Goal: Information Seeking & Learning: Learn about a topic

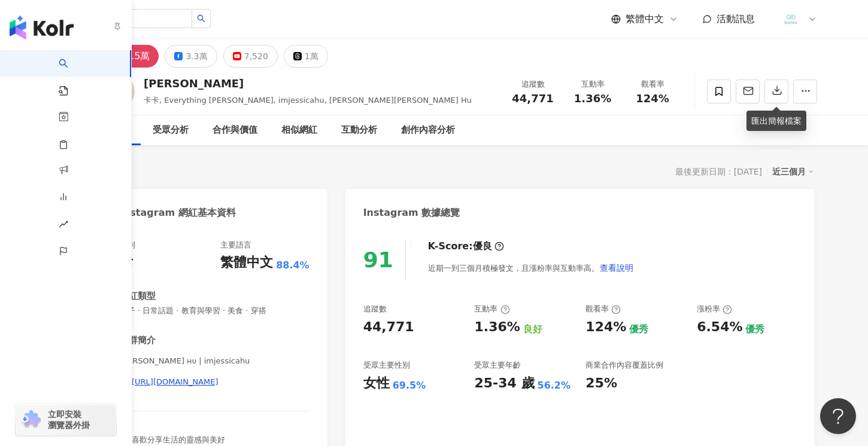
click at [24, 25] on img "button" at bounding box center [42, 28] width 64 height 24
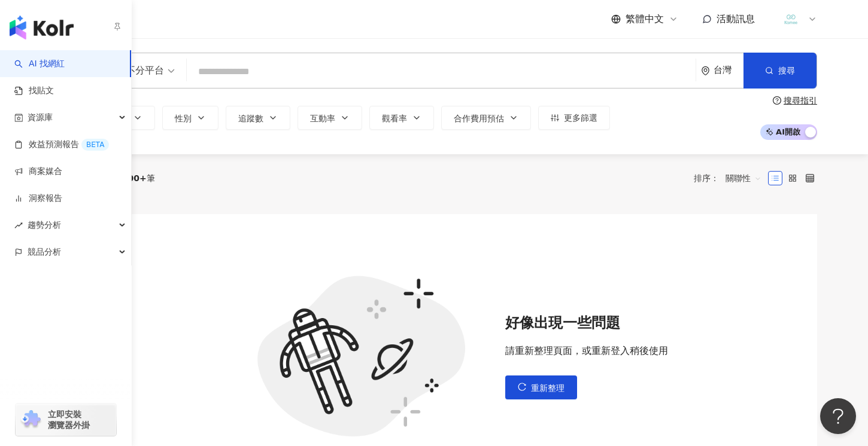
click at [42, 36] on img "button" at bounding box center [42, 28] width 64 height 24
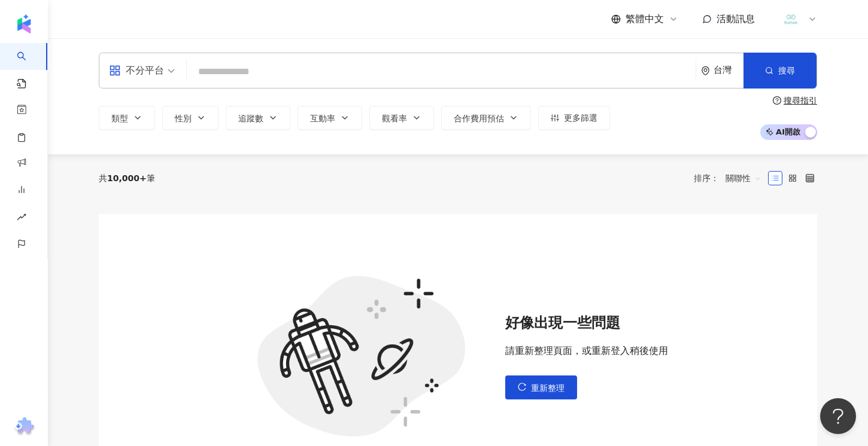
drag, startPoint x: 208, startPoint y: 71, endPoint x: 224, endPoint y: 73, distance: 16.3
click at [209, 71] on input "search" at bounding box center [440, 71] width 499 height 23
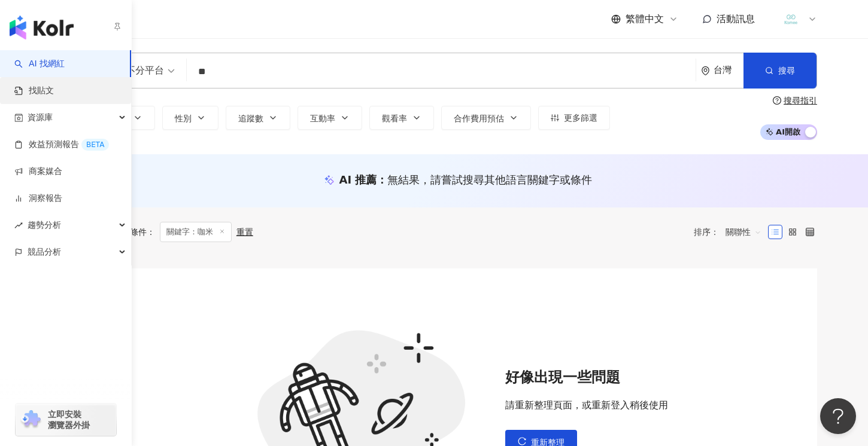
type input "**"
click at [45, 90] on link "找貼文" at bounding box center [33, 91] width 39 height 12
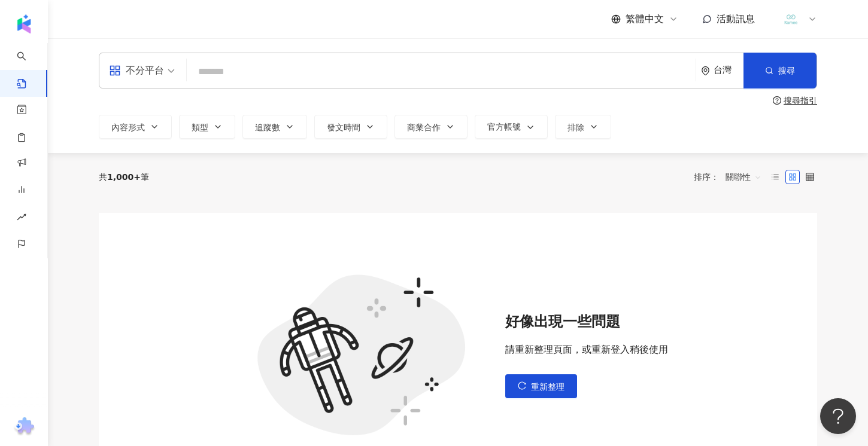
click at [312, 73] on input "search" at bounding box center [440, 72] width 499 height 26
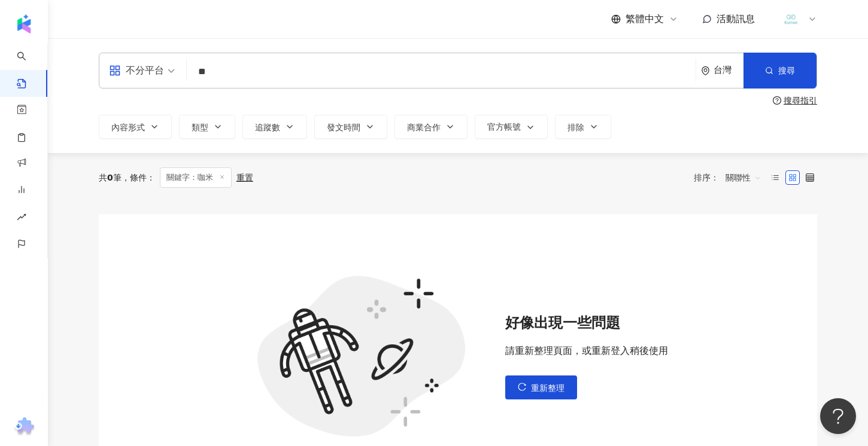
click at [362, 65] on input "**" at bounding box center [440, 72] width 499 height 26
type input "*"
type input "*****"
click at [774, 77] on button "搜尋" at bounding box center [779, 71] width 73 height 36
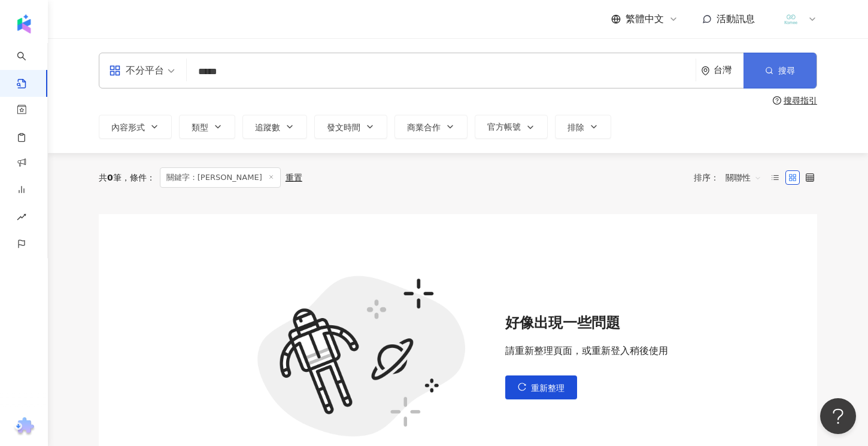
click at [774, 77] on button "搜尋" at bounding box center [779, 71] width 73 height 36
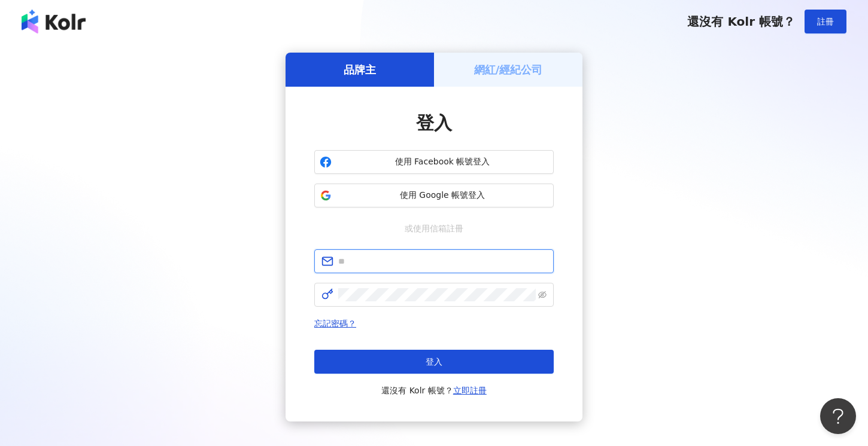
click at [373, 261] on input "text" at bounding box center [442, 261] width 208 height 13
type input "**********"
click button "登入" at bounding box center [433, 362] width 239 height 24
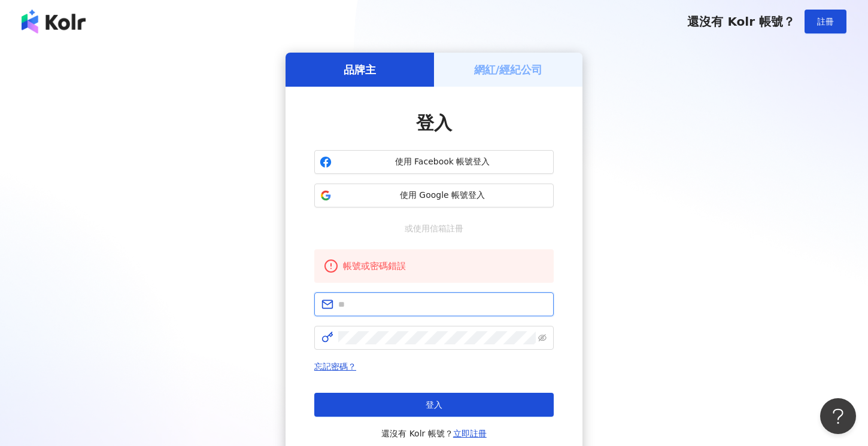
click at [383, 301] on input "text" at bounding box center [442, 304] width 208 height 13
type input "**********"
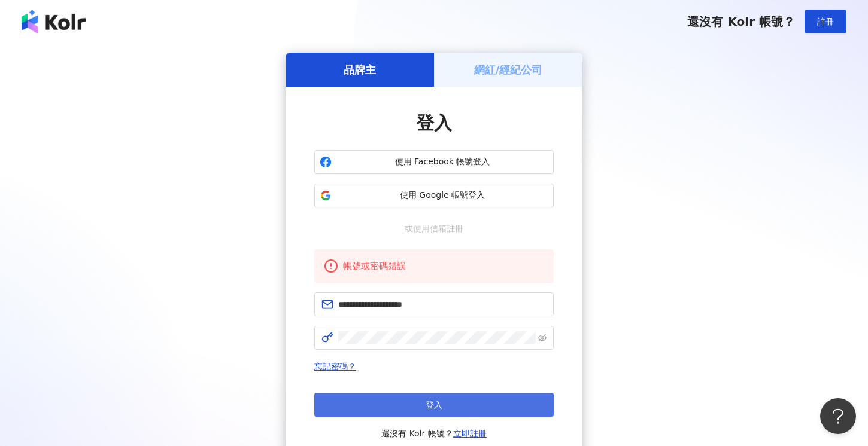
click at [415, 395] on button "登入" at bounding box center [433, 405] width 239 height 24
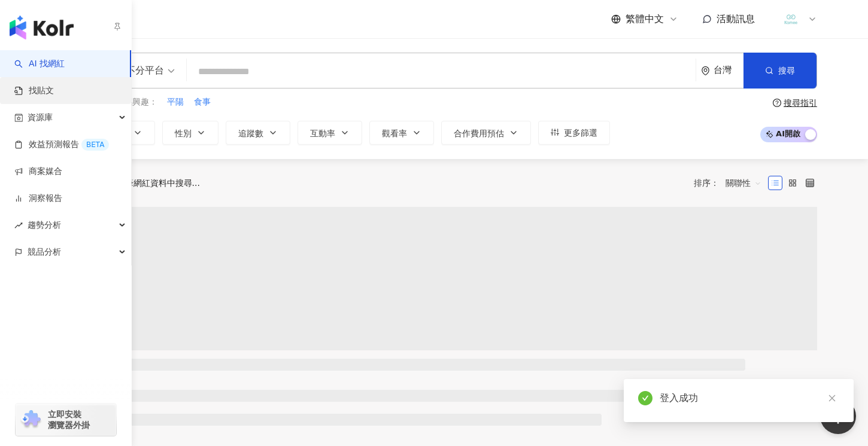
click at [32, 87] on span "找貼文" at bounding box center [41, 91] width 25 height 12
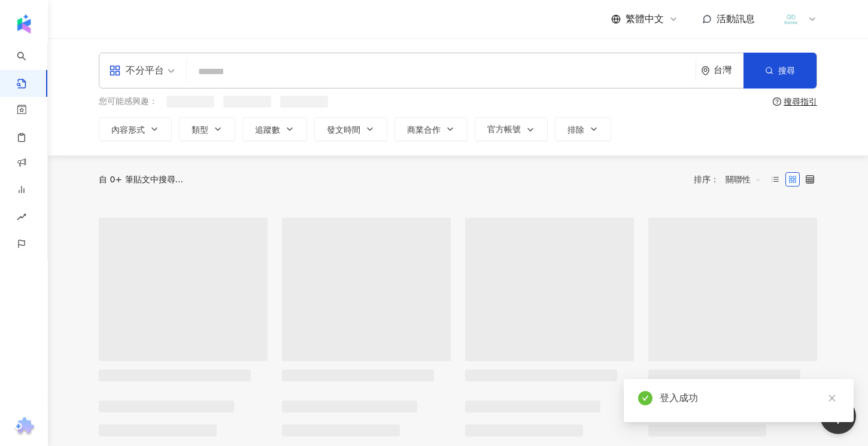
click at [232, 77] on input "search" at bounding box center [440, 72] width 499 height 26
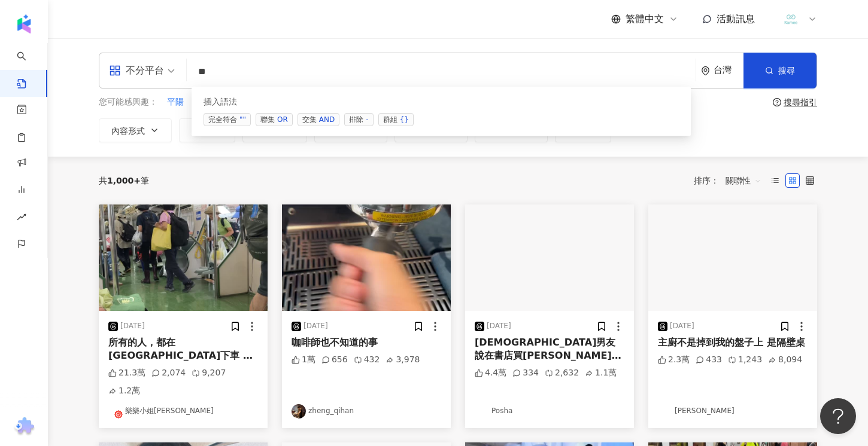
type input "*"
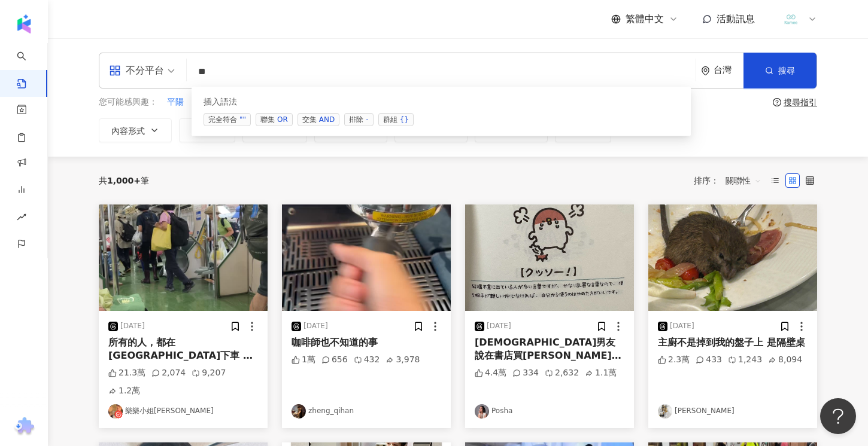
type input "*"
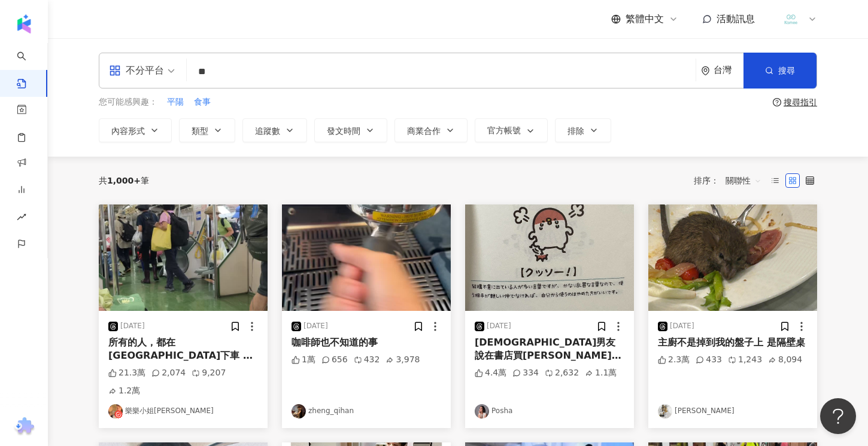
type input "*"
type input "**"
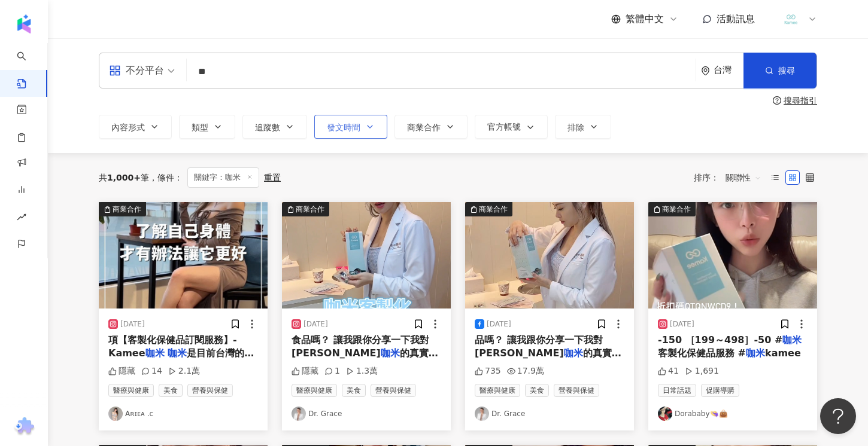
click at [354, 131] on span "發文時間" at bounding box center [344, 128] width 34 height 10
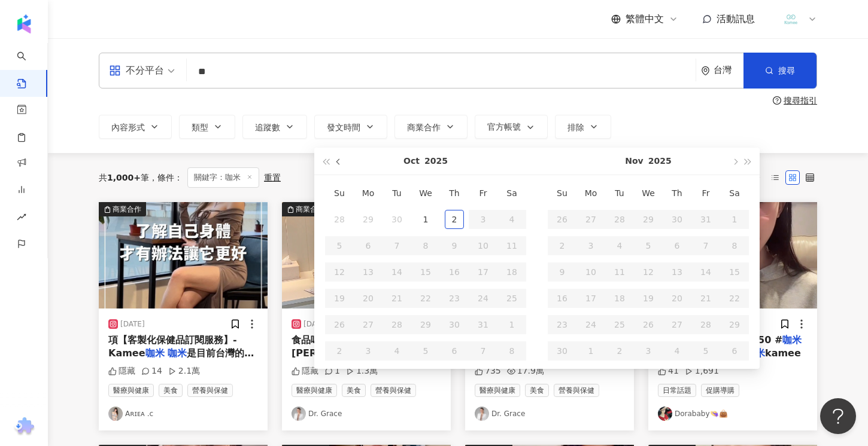
click at [337, 165] on button "button" at bounding box center [338, 161] width 13 height 27
type input "**********"
click at [361, 213] on div "1" at bounding box center [367, 219] width 19 height 19
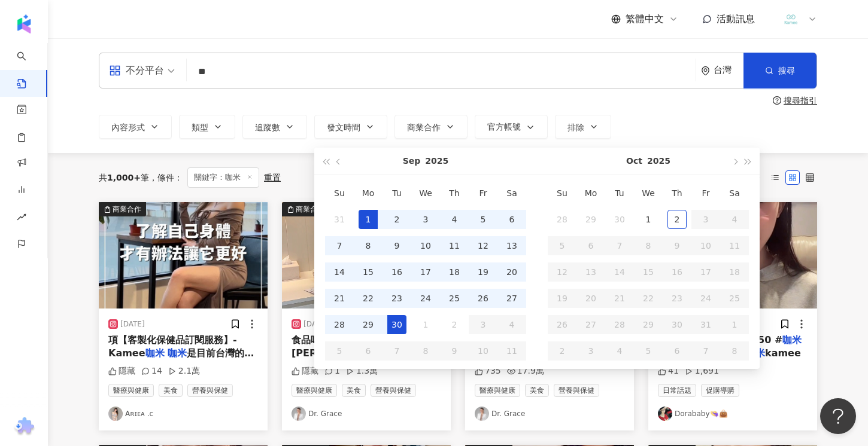
click at [390, 320] on div "30" at bounding box center [396, 324] width 19 height 19
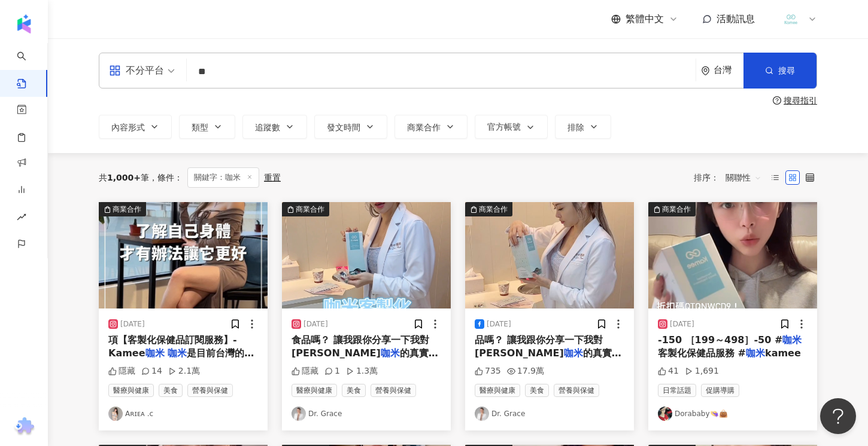
type input "**********"
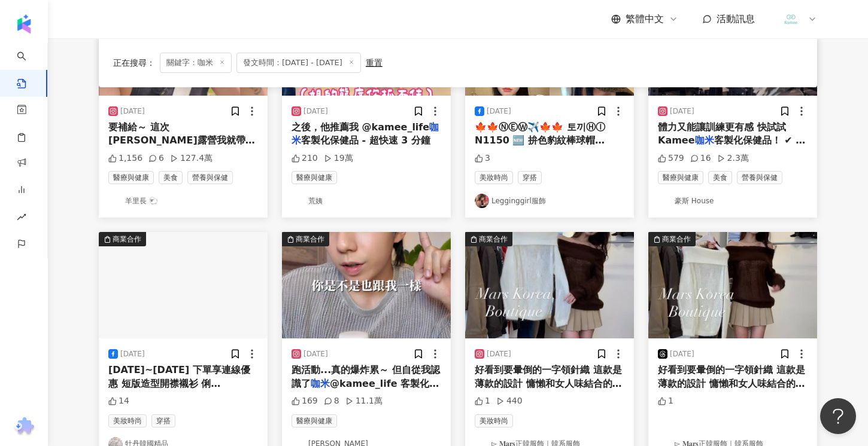
scroll to position [631, 0]
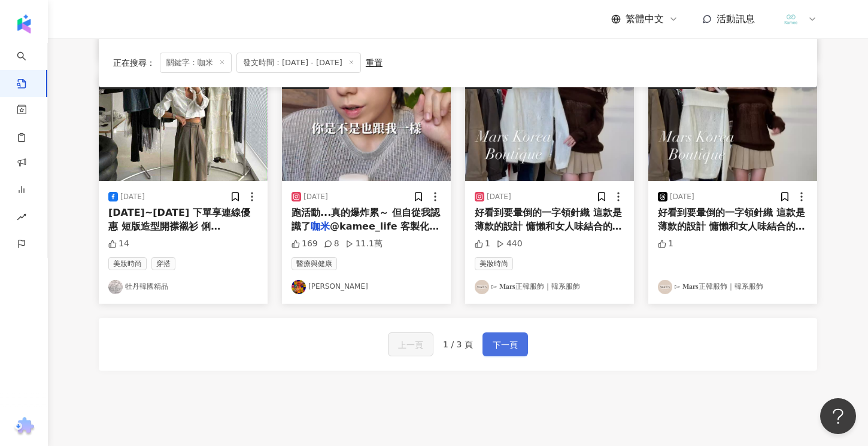
click at [518, 333] on button "下一頁" at bounding box center [504, 345] width 45 height 24
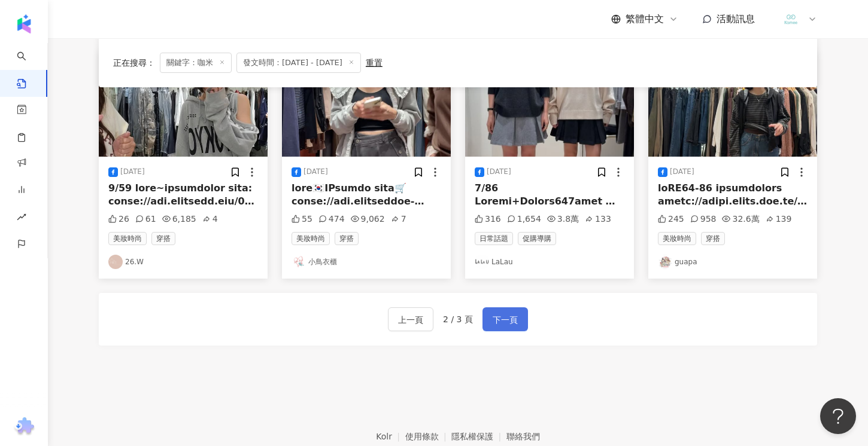
click at [513, 318] on span "下一頁" at bounding box center [504, 320] width 25 height 14
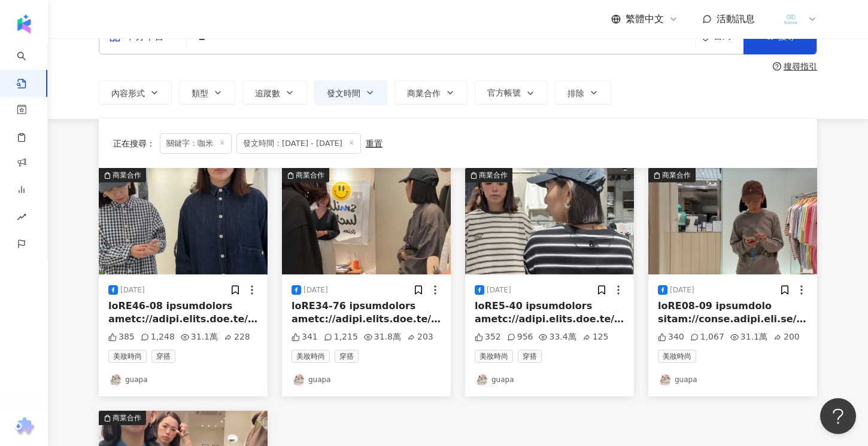
scroll to position [0, 0]
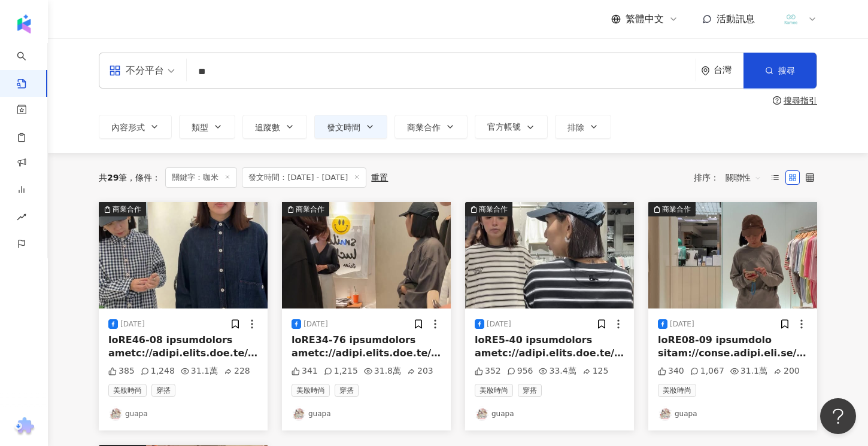
click at [260, 73] on input "**" at bounding box center [440, 72] width 499 height 26
type input "*"
type input "*****"
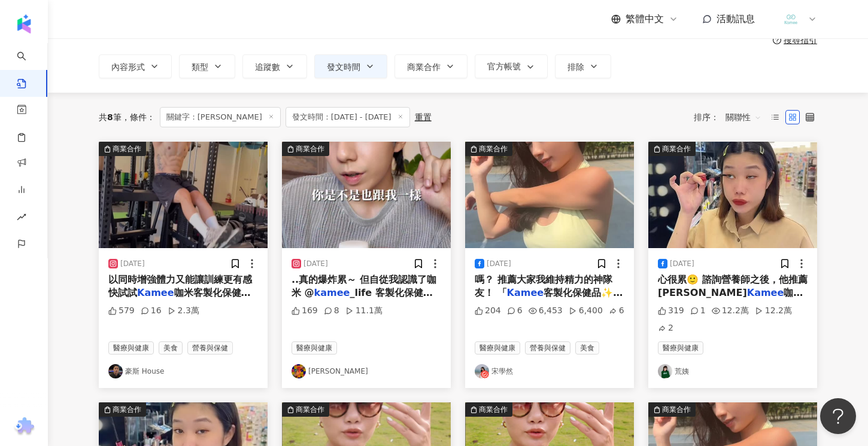
scroll to position [76, 0]
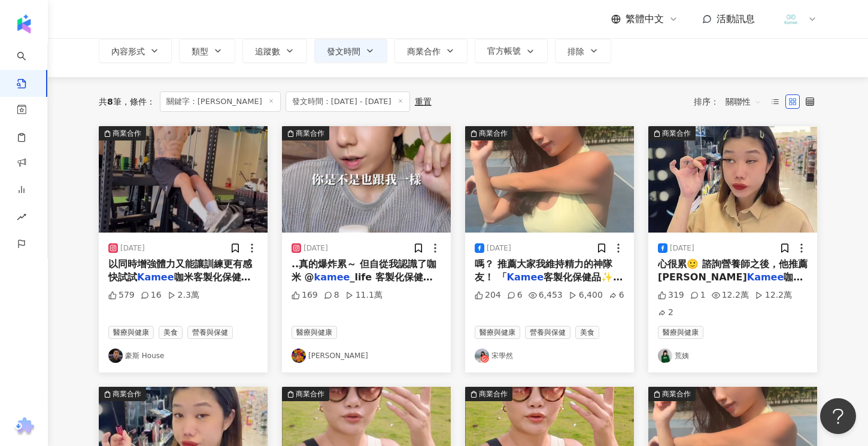
click at [153, 266] on span "以同時增強體力又能讓訓練更有感 快試試" at bounding box center [180, 270] width 144 height 25
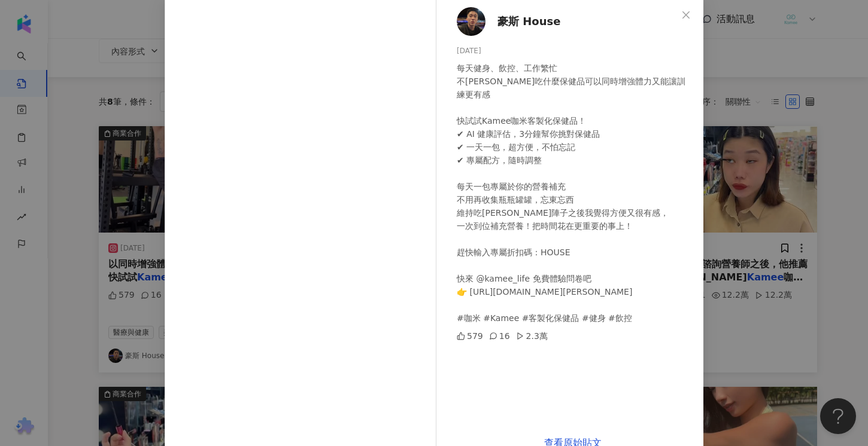
scroll to position [60, 0]
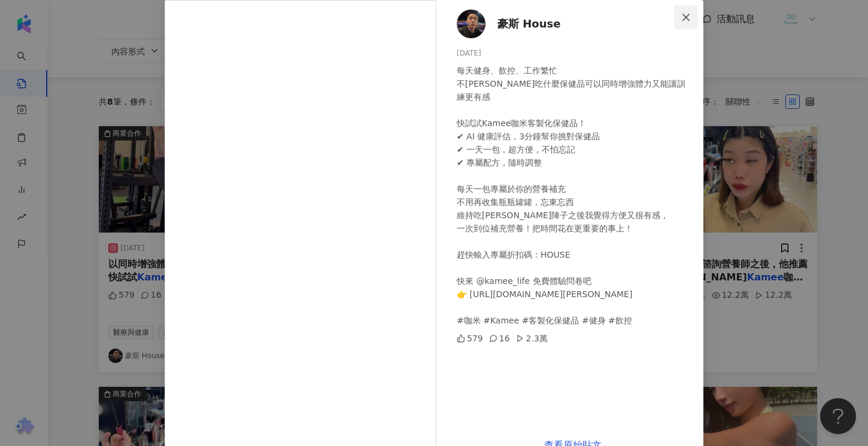
click at [687, 16] on icon "close" at bounding box center [686, 18] width 10 height 10
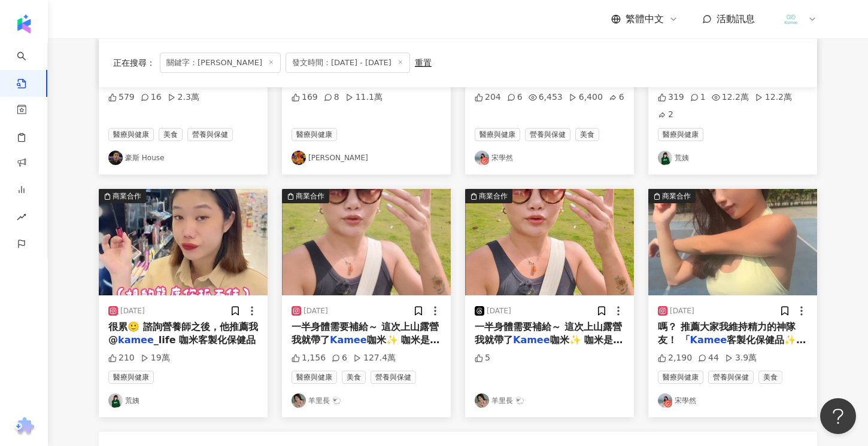
scroll to position [249, 0]
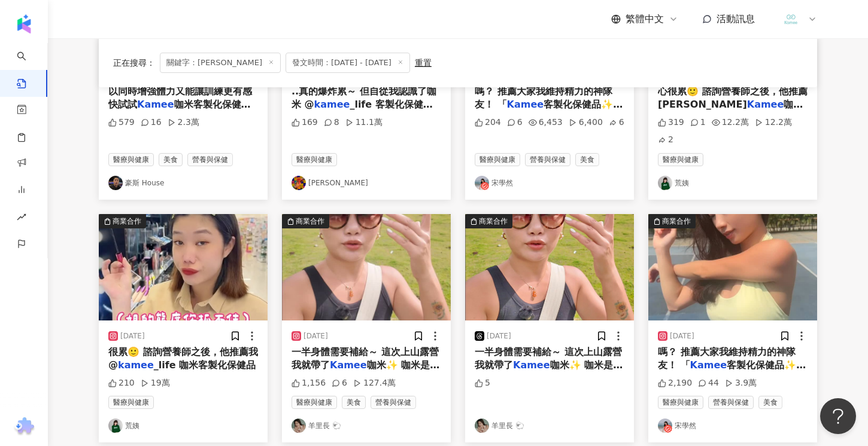
click at [741, 346] on span "嗎？ 推薦大家我維持精力的神隊友！ 「" at bounding box center [727, 358] width 138 height 25
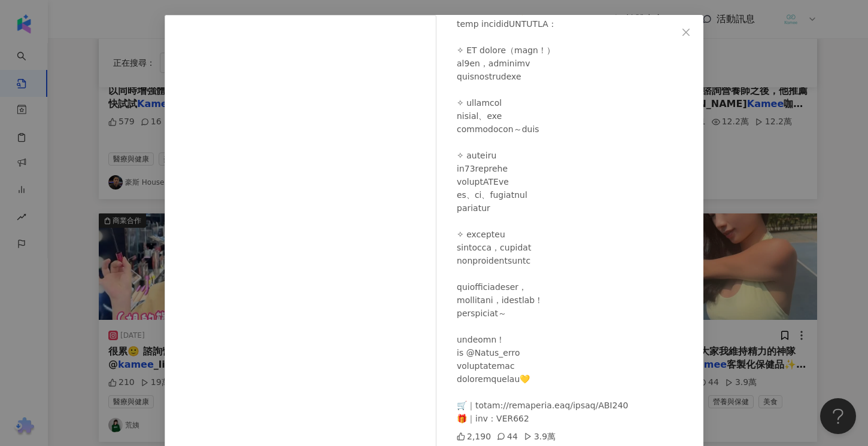
scroll to position [50, 0]
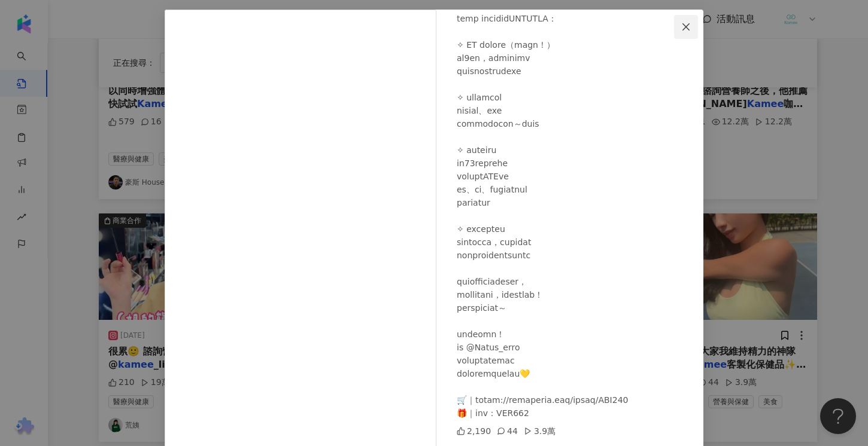
click at [688, 30] on icon "close" at bounding box center [686, 27] width 10 height 10
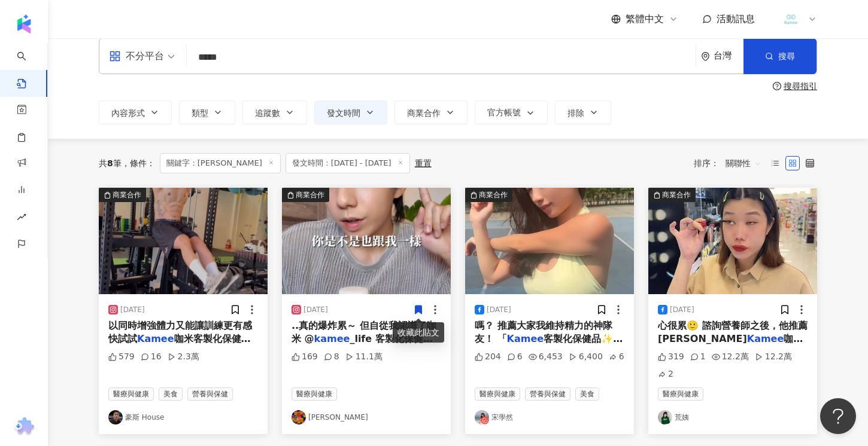
scroll to position [0, 0]
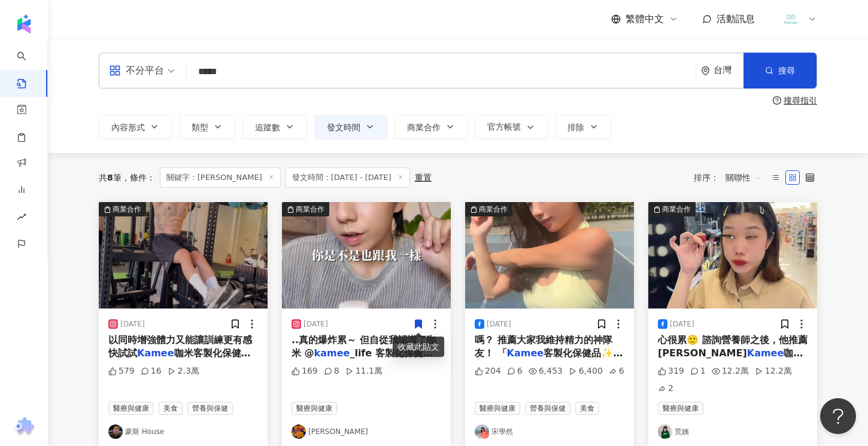
click at [248, 76] on input "*****" at bounding box center [440, 72] width 499 height 26
drag, startPoint x: 264, startPoint y: 73, endPoint x: 157, endPoint y: 72, distance: 107.7
click at [157, 72] on div "不分平台 Kamee ***** 台灣 搜尋 searchOperator 插入語法 完全符合 "" 聯集 OR 交集 AND 排除 - 群組 {}" at bounding box center [458, 71] width 718 height 36
click at [204, 248] on img "button" at bounding box center [183, 255] width 169 height 106
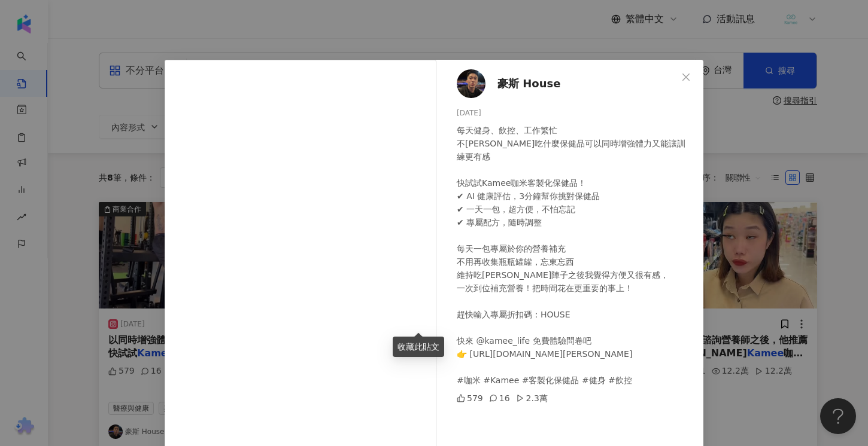
scroll to position [90, 0]
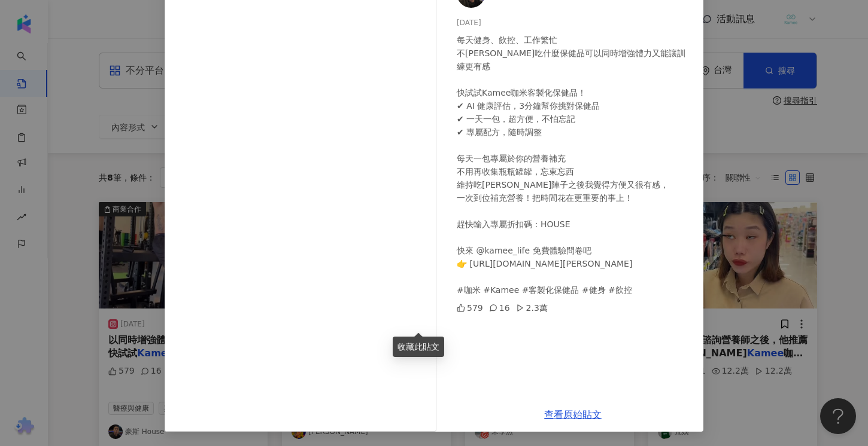
drag, startPoint x: 717, startPoint y: 324, endPoint x: 661, endPoint y: 318, distance: 57.2
click at [717, 324] on div "豪斯 House [DATE] 每天健身、飲控、工作繁忙 不[PERSON_NAME]吃什麼保健品可以同時增強體力又能讓訓練更有感 快試試Kamee咖米客製化…" at bounding box center [434, 223] width 868 height 446
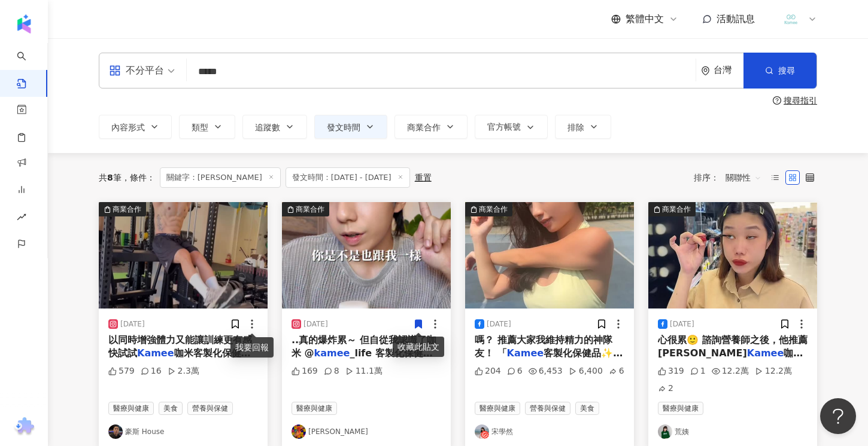
click at [254, 327] on icon at bounding box center [252, 324] width 12 height 12
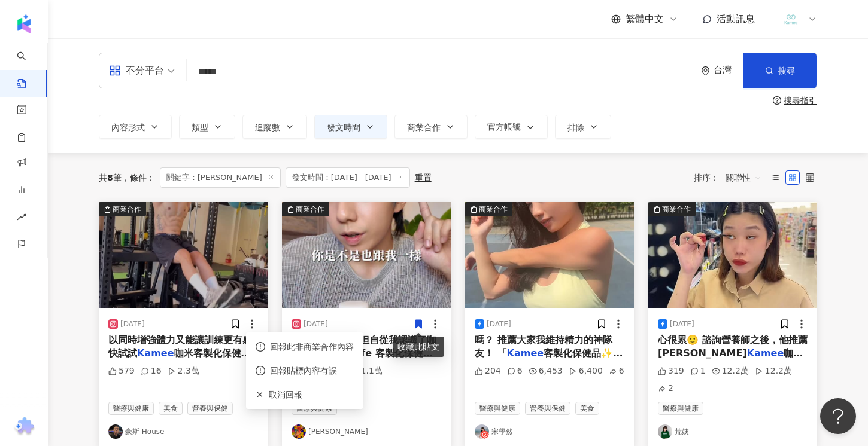
click at [176, 373] on div "2.3萬" at bounding box center [184, 372] width 32 height 12
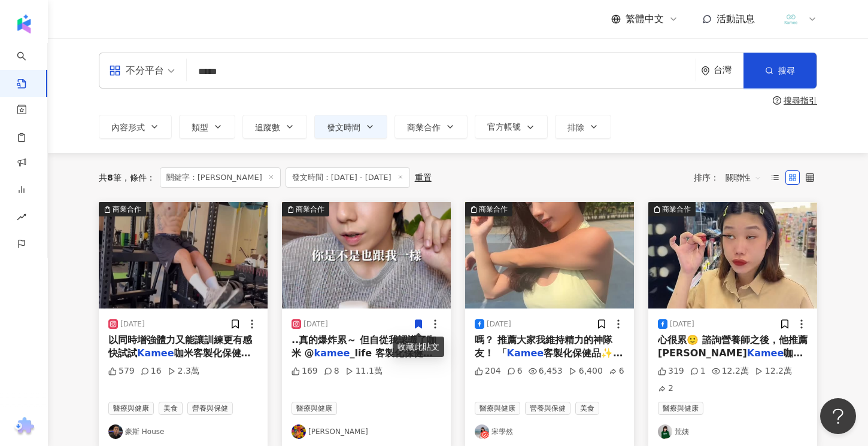
click at [149, 425] on link "豪斯 House" at bounding box center [183, 432] width 150 height 14
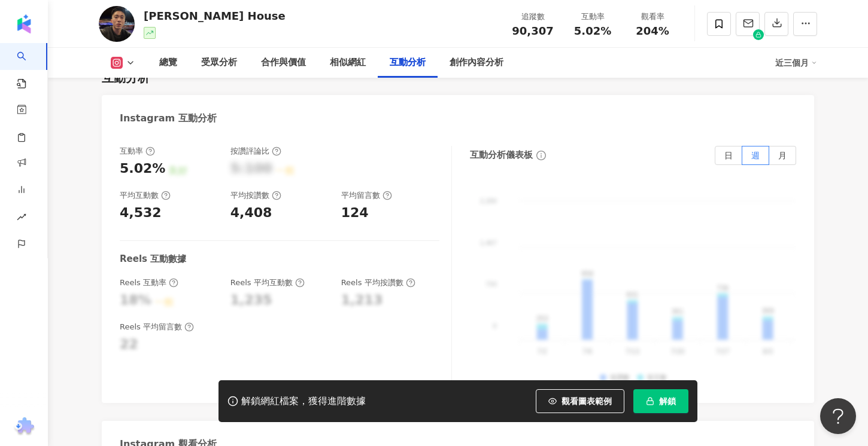
scroll to position [2374, 0]
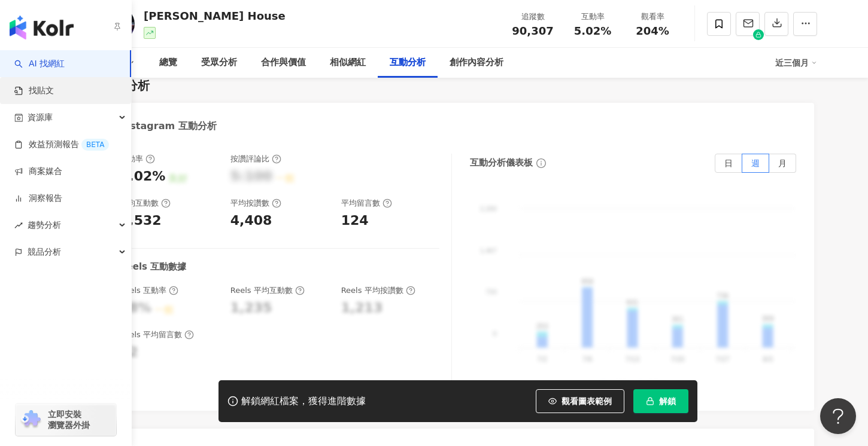
click at [42, 88] on link "找貼文" at bounding box center [33, 91] width 39 height 12
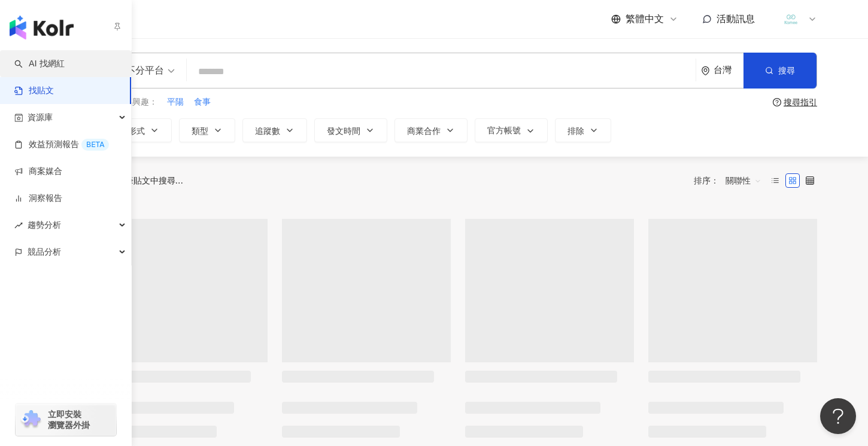
click at [17, 58] on link "AI 找網紅" at bounding box center [39, 64] width 50 height 12
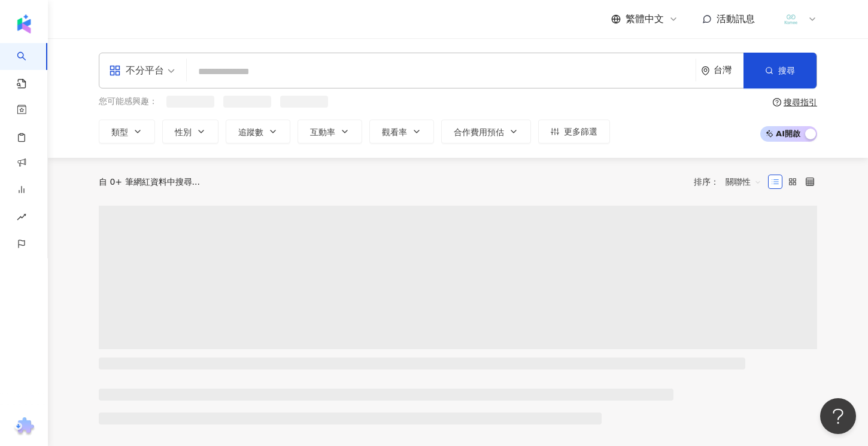
click at [279, 73] on input "search" at bounding box center [440, 71] width 499 height 23
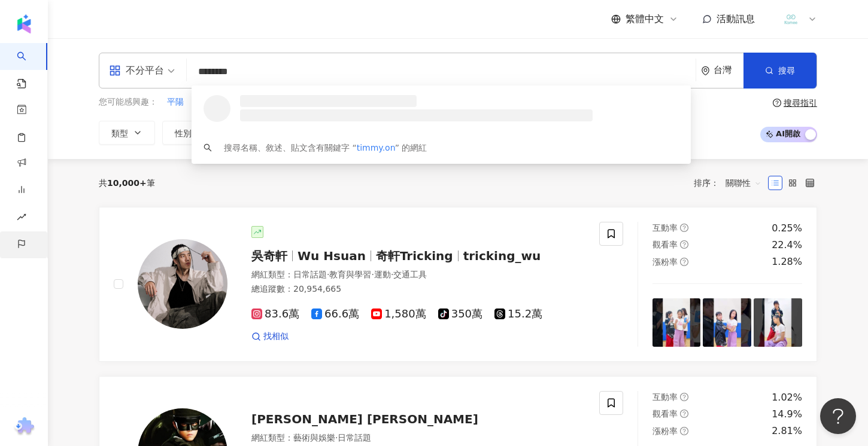
type input "*********"
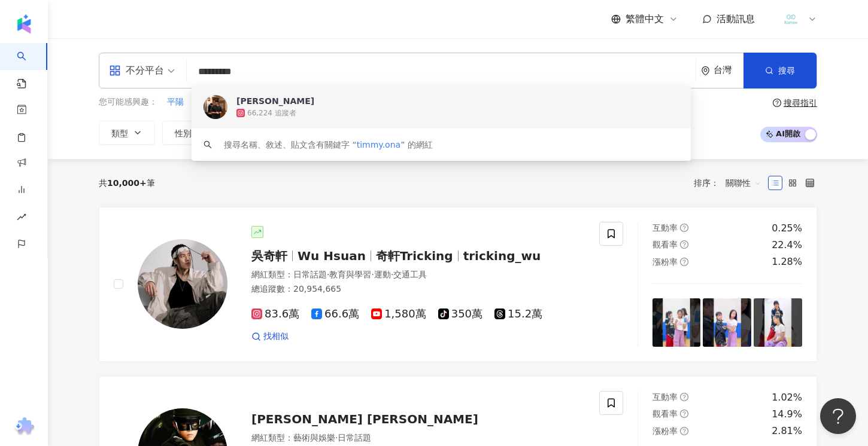
click at [349, 100] on span "Timothy Liu" at bounding box center [434, 101] width 396 height 12
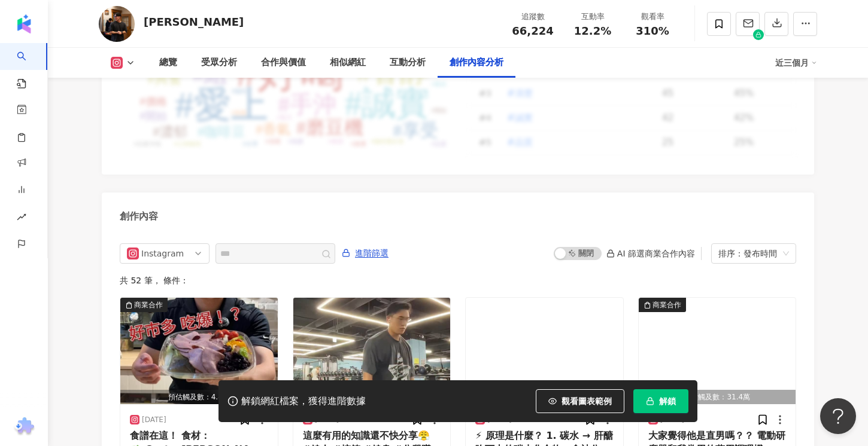
scroll to position [3663, 0]
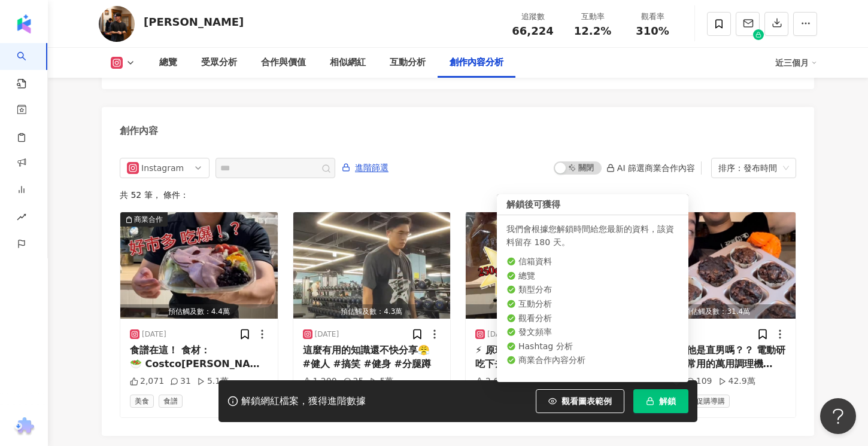
click at [664, 409] on button "解鎖" at bounding box center [660, 401] width 55 height 24
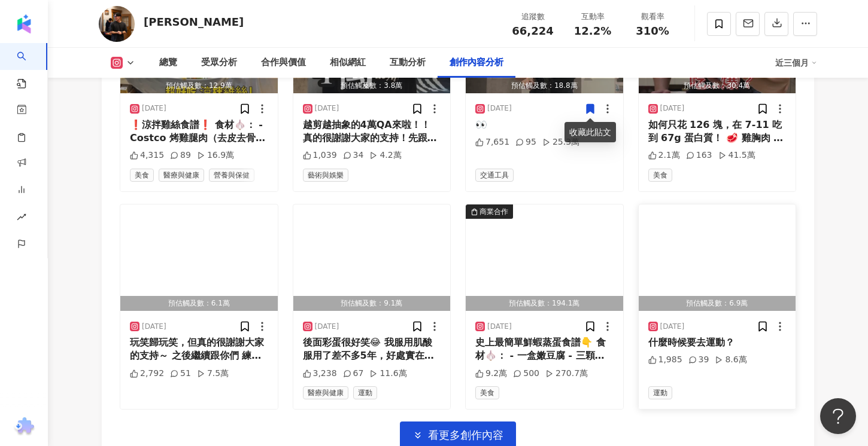
scroll to position [3980, 0]
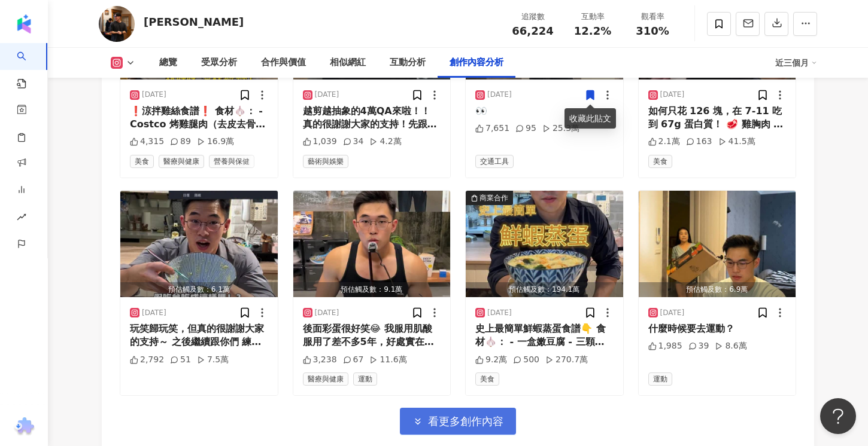
click at [465, 420] on span "看更多創作內容" at bounding box center [465, 421] width 75 height 13
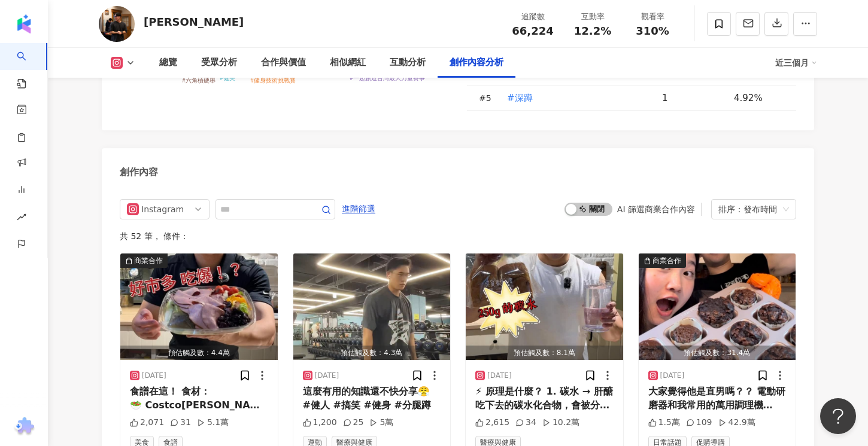
scroll to position [3505, 0]
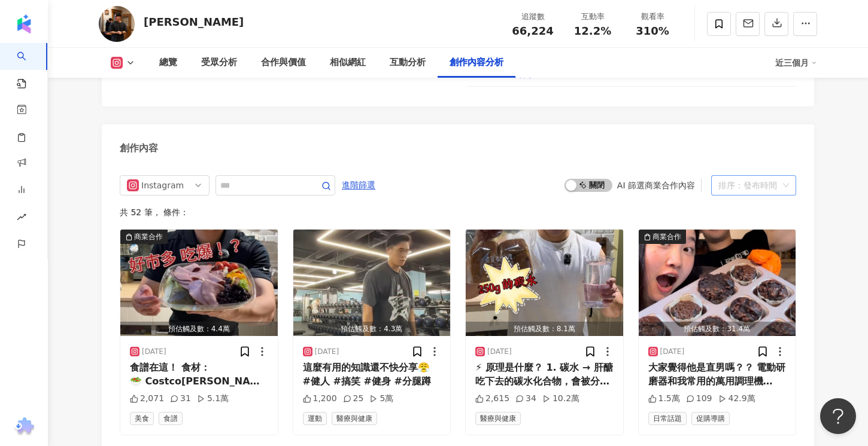
click at [731, 188] on div "排序：發布時間" at bounding box center [748, 185] width 60 height 19
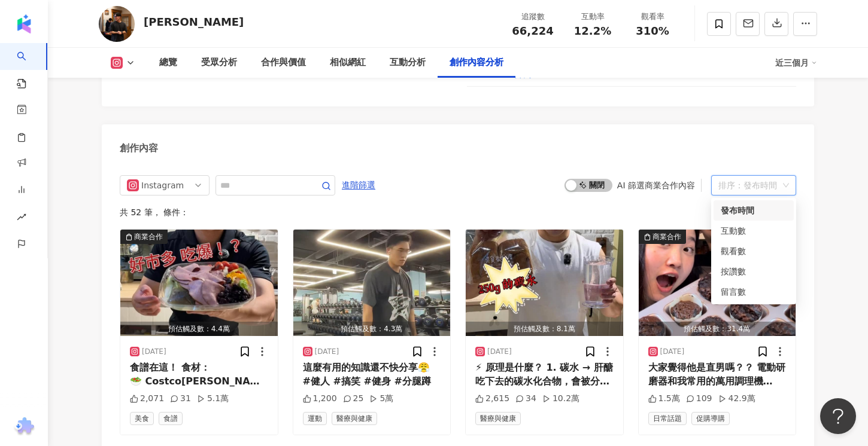
click at [748, 215] on div "發布時間" at bounding box center [753, 210] width 66 height 13
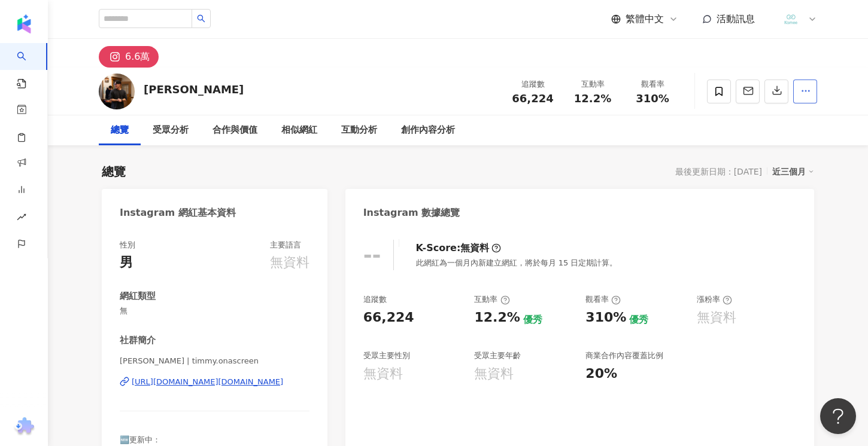
click at [808, 98] on button "button" at bounding box center [805, 92] width 24 height 24
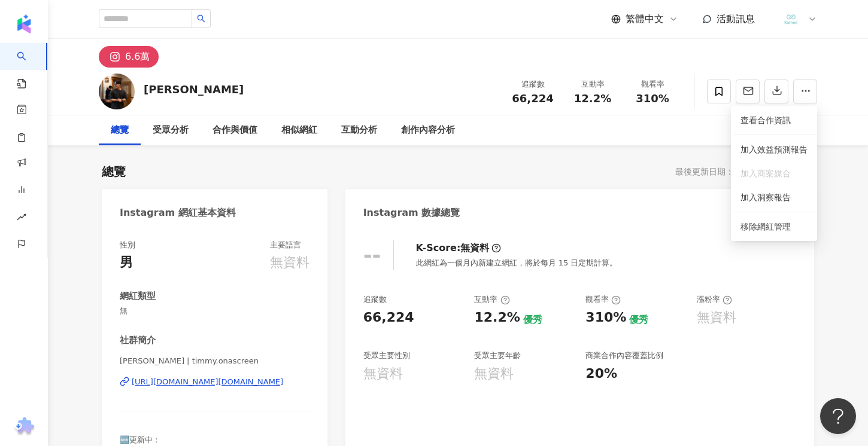
scroll to position [1, 0]
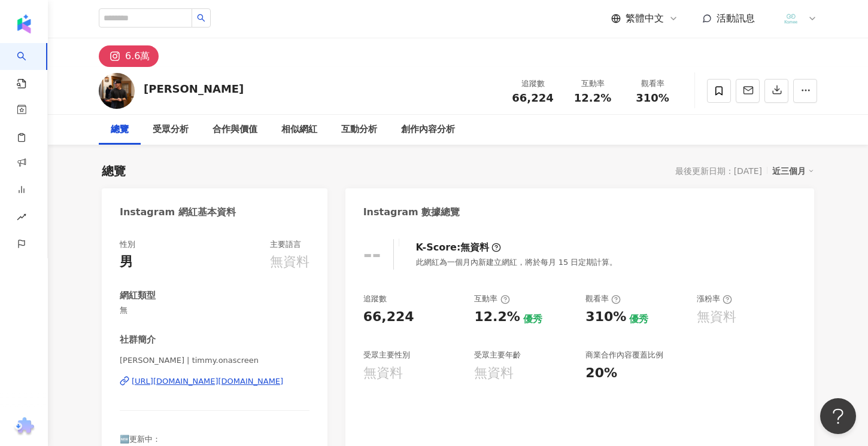
scroll to position [0, 0]
click at [814, 20] on icon at bounding box center [812, 19] width 10 height 10
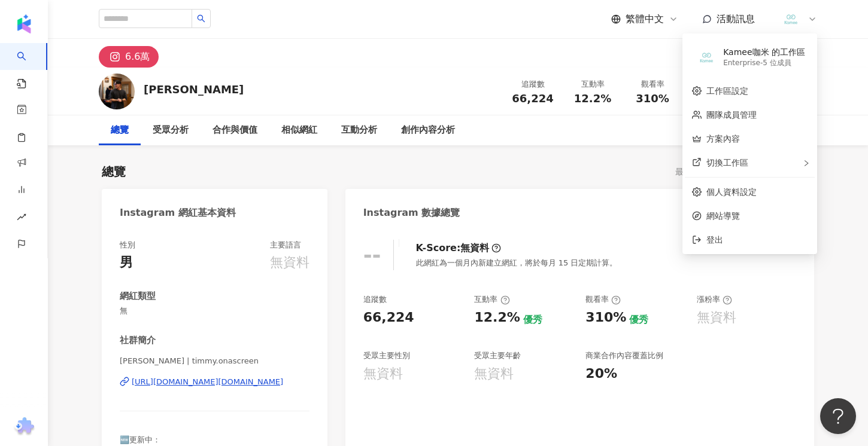
click at [814, 20] on icon at bounding box center [812, 19] width 10 height 10
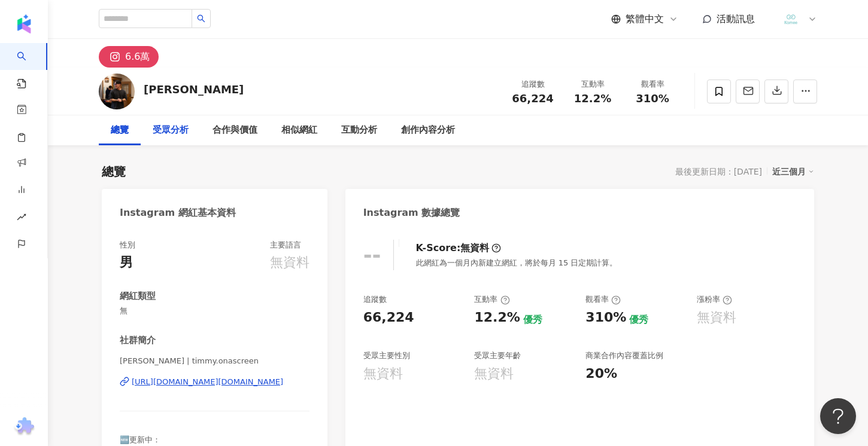
click at [180, 130] on div "受眾分析" at bounding box center [171, 130] width 36 height 14
click at [725, 25] on span "活動訊息" at bounding box center [735, 19] width 38 height 13
click at [803, 18] on div at bounding box center [797, 19] width 38 height 24
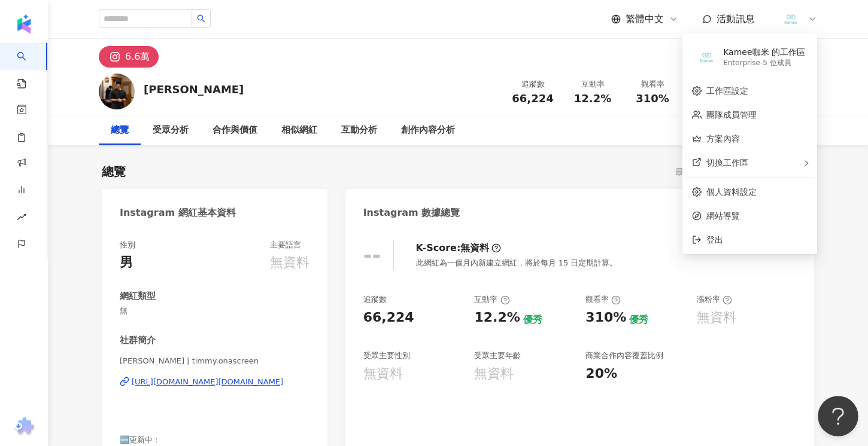
click at [834, 409] on button "Open Beacon popover" at bounding box center [835, 414] width 36 height 36
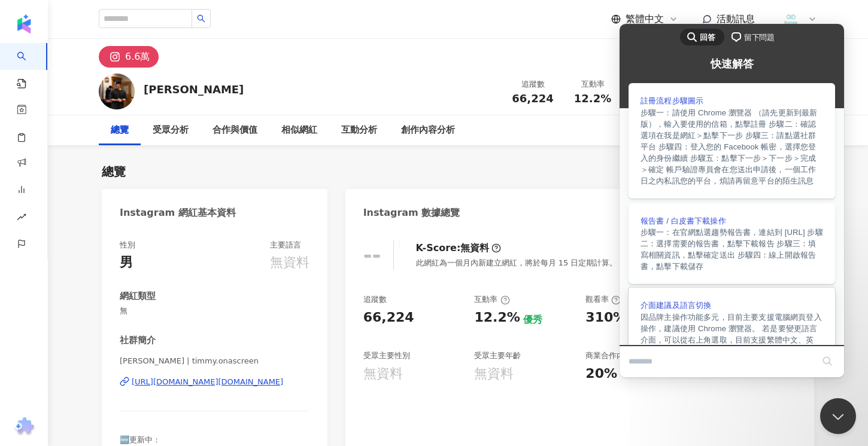
scroll to position [300, 0]
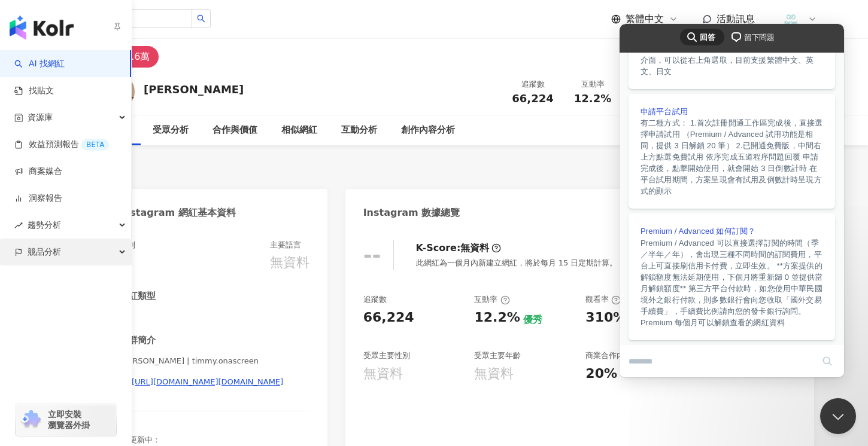
click at [63, 251] on div "競品分析" at bounding box center [65, 252] width 131 height 27
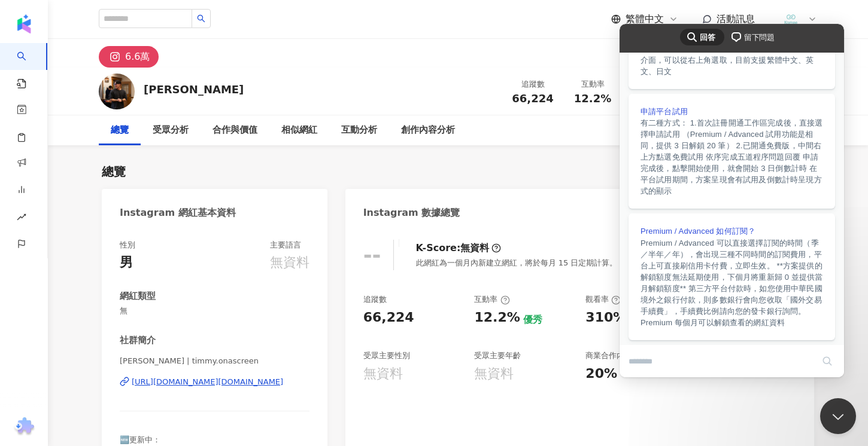
click at [424, 276] on div "-- K-Score : 無資料 此網紅為一個月內新建立網紅，將於每月 15 日定期計算。 追蹤數 66,224 互動率 12.2% 優秀 觀看率 310% …" at bounding box center [579, 362] width 468 height 269
click at [829, 410] on button "Close Beacon popover" at bounding box center [835, 414] width 36 height 36
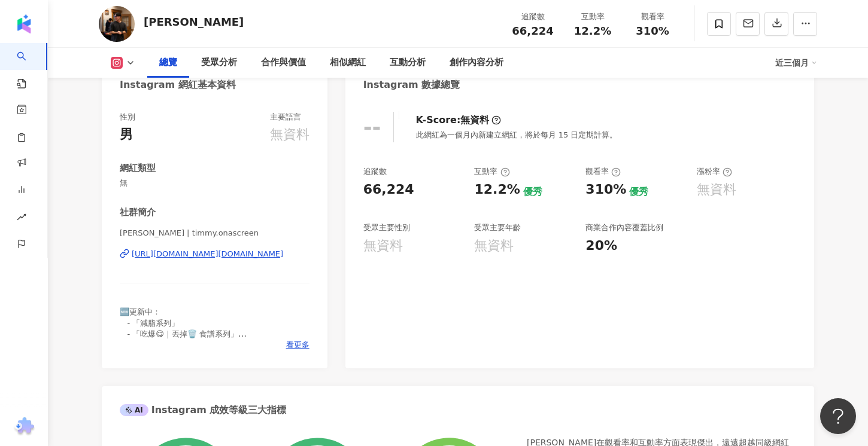
scroll to position [132, 0]
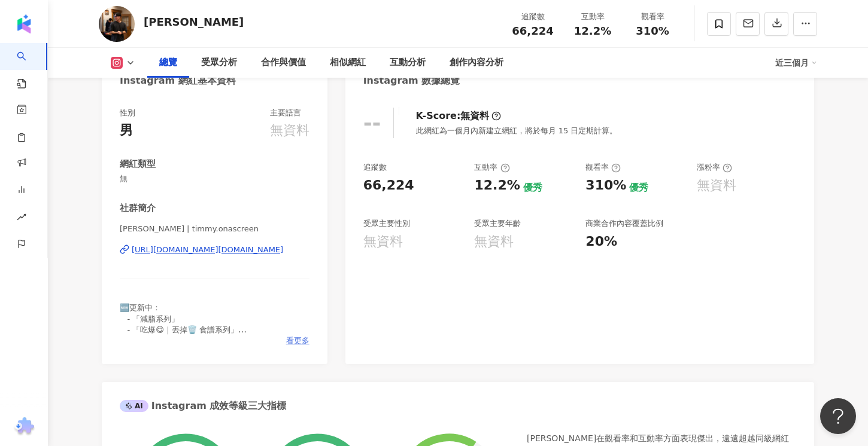
click at [296, 339] on span "看更多" at bounding box center [297, 341] width 23 height 11
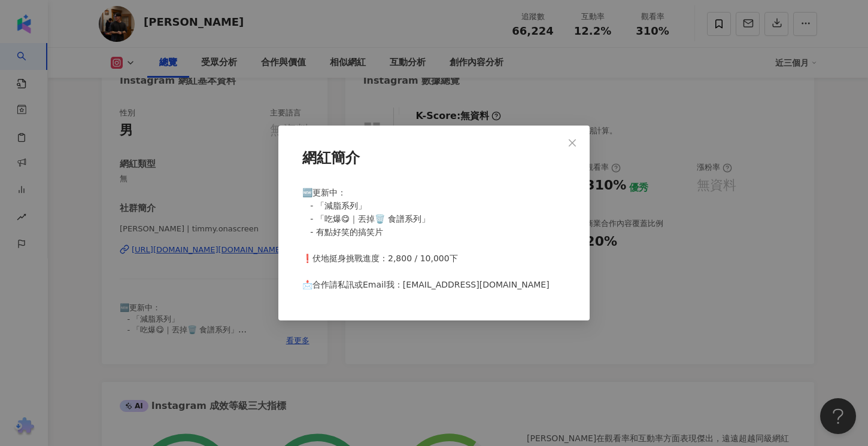
click at [479, 333] on div "網紅簡介 🆕更新中：⁣ ‎ ‎ ‎ - 「減脂系列」⁣ ‎ ‎ ‎ - 「吃爆😋｜丟掉🗑️ 食譜系列」⁣ ‎ ‎ ‎ - 有點好笑的搞笑片 ⁣ ❗️伏地挺身挑…" at bounding box center [434, 223] width 868 height 446
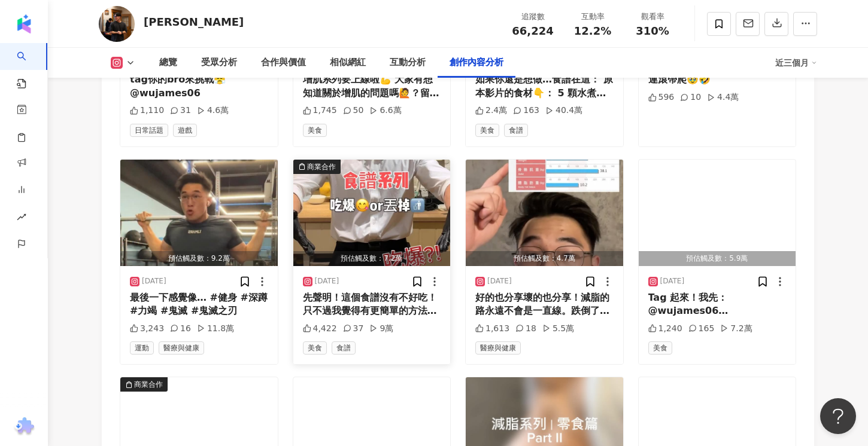
scroll to position [4478, 0]
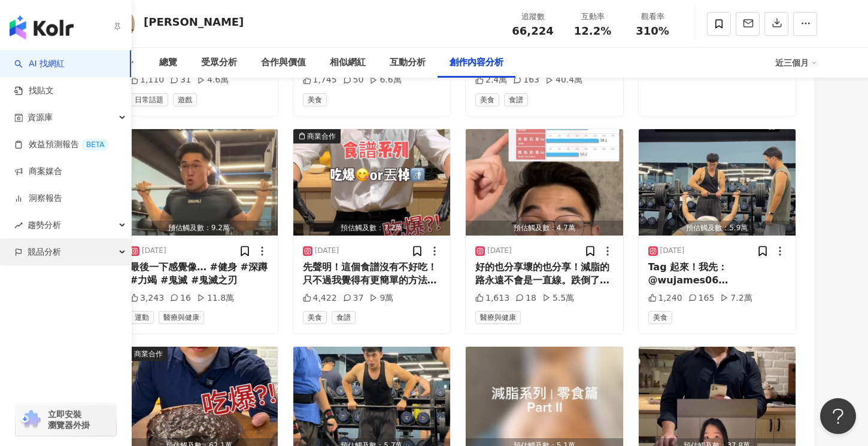
click at [58, 248] on span "競品分析" at bounding box center [45, 252] width 34 height 27
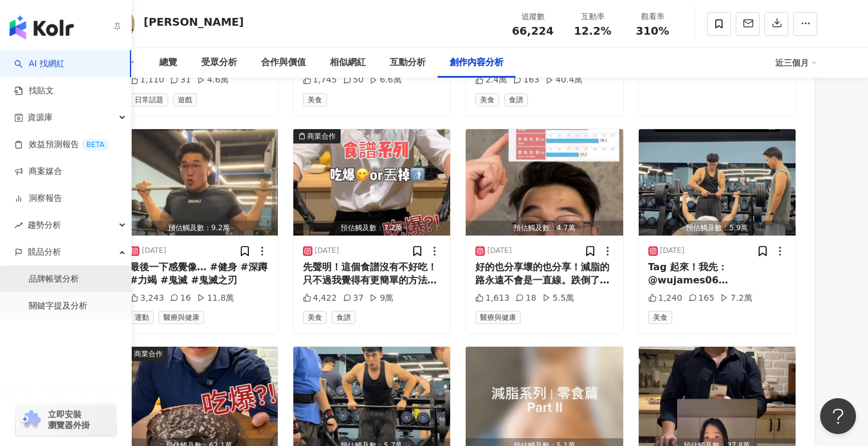
click at [76, 285] on link "品牌帳號分析" at bounding box center [54, 279] width 50 height 12
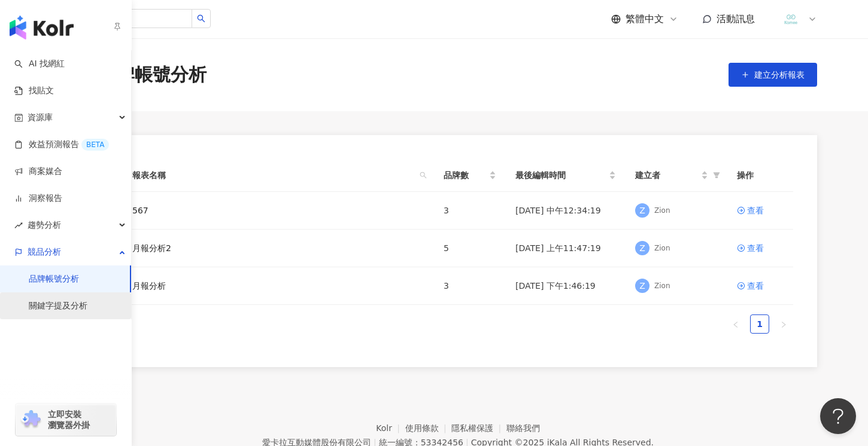
click at [69, 309] on link "關鍵字提及分析" at bounding box center [58, 306] width 59 height 12
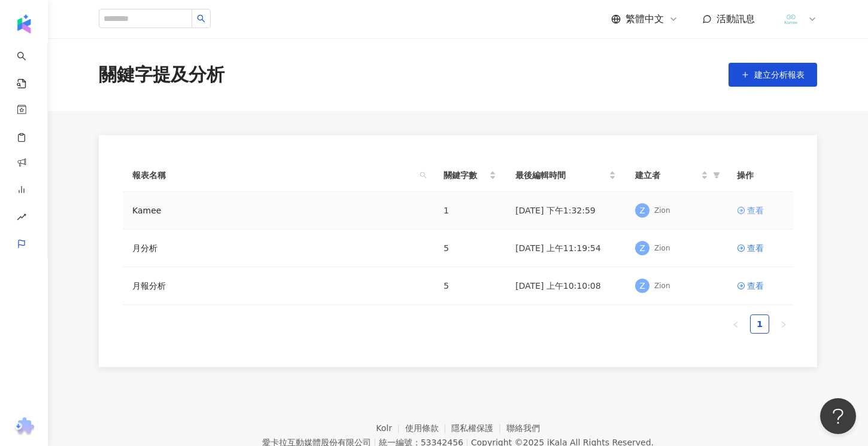
click at [749, 207] on div "查看" at bounding box center [755, 210] width 17 height 13
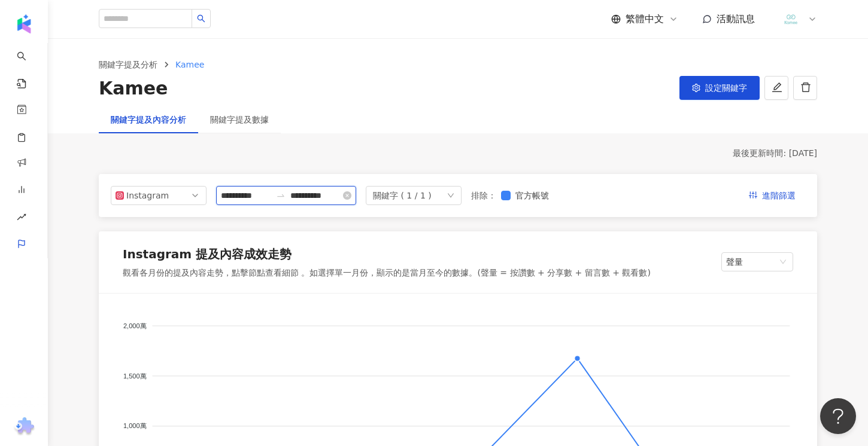
click at [304, 198] on input "**********" at bounding box center [315, 195] width 50 height 13
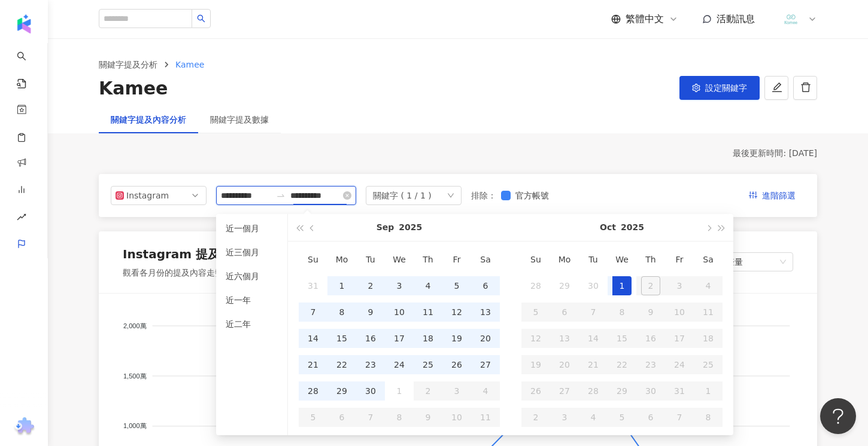
click at [241, 195] on input "**********" at bounding box center [246, 195] width 50 height 13
click at [336, 281] on div "1" at bounding box center [341, 285] width 19 height 19
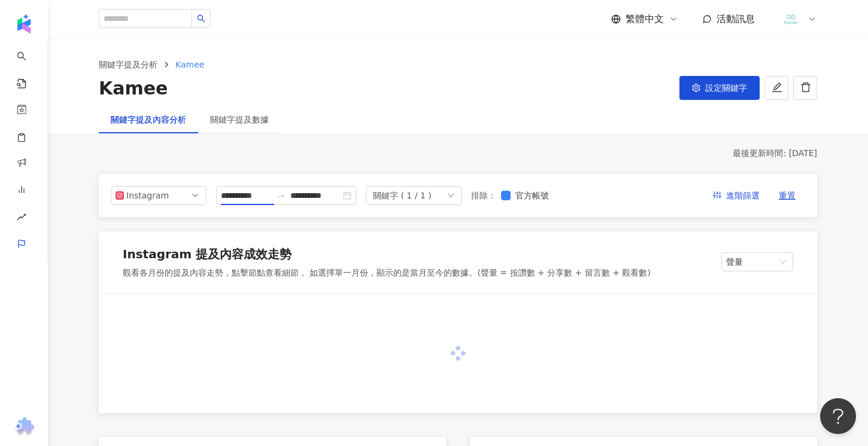
type input "**********"
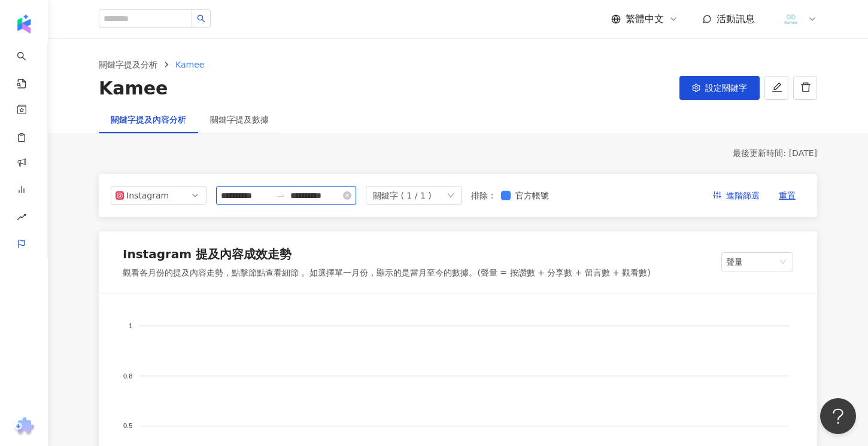
click at [328, 197] on input "**********" at bounding box center [315, 195] width 50 height 13
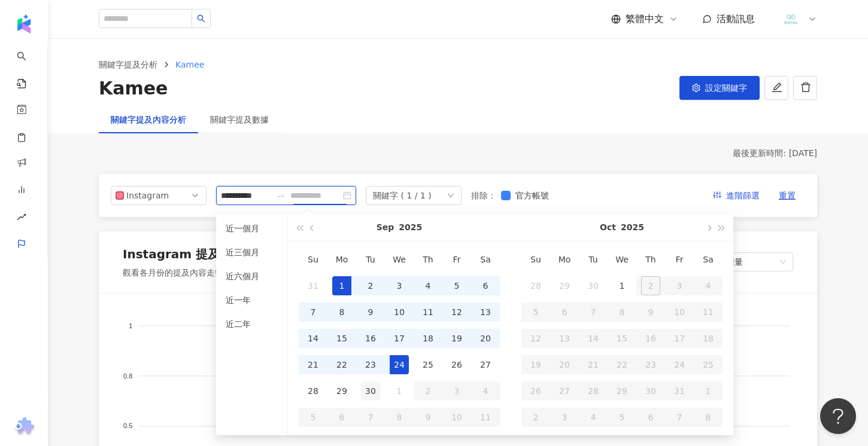
type input "**********"
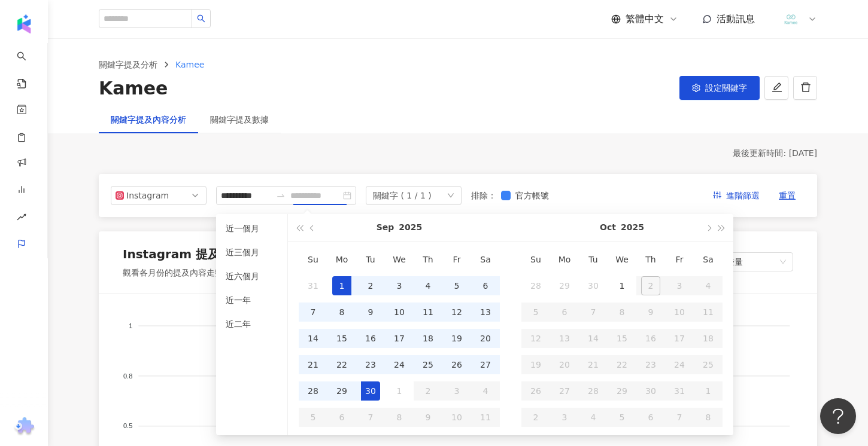
click at [379, 385] on div "30" at bounding box center [370, 391] width 19 height 19
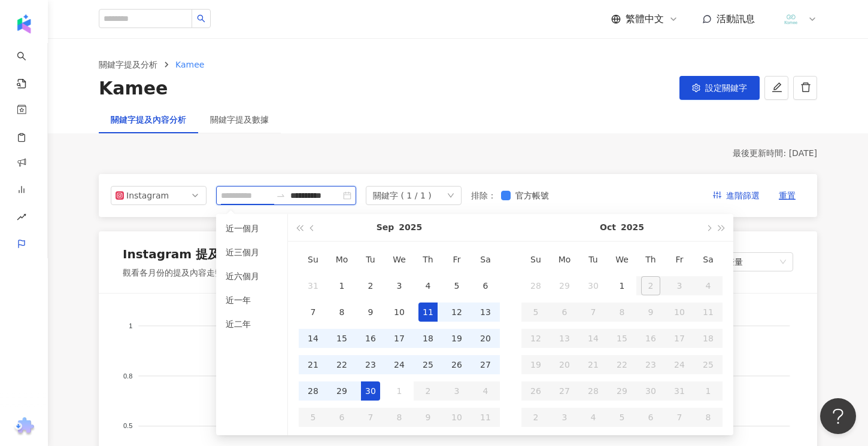
type input "**********"
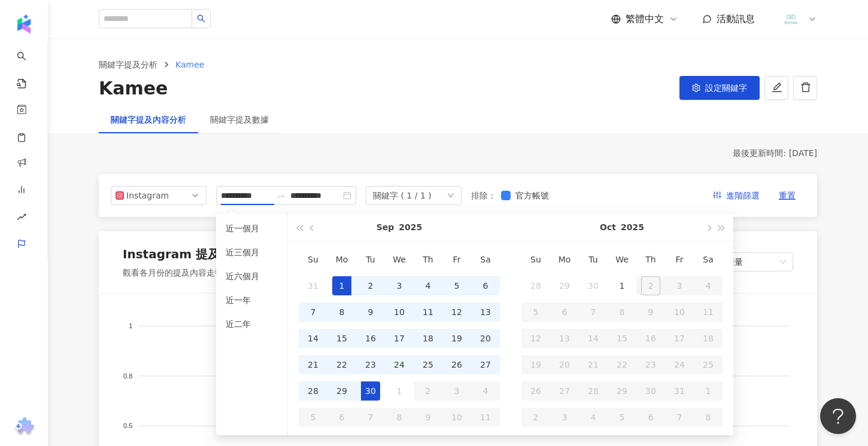
click at [458, 154] on div "最後更新時間: 2025/10/1" at bounding box center [458, 154] width 718 height 12
type input "**********"
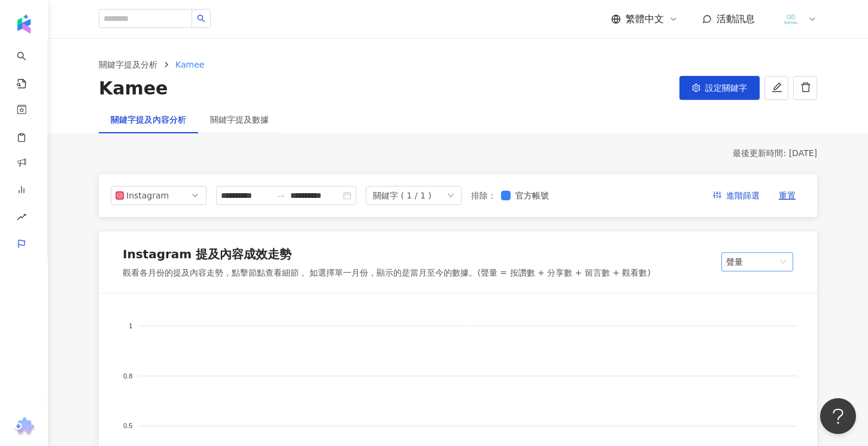
click at [769, 263] on span "聲量" at bounding box center [757, 262] width 62 height 18
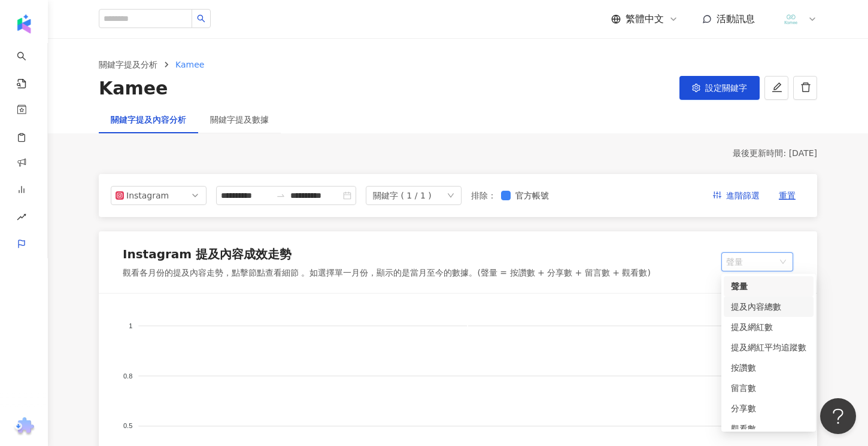
click at [760, 305] on div "提及內容總數" at bounding box center [768, 306] width 75 height 13
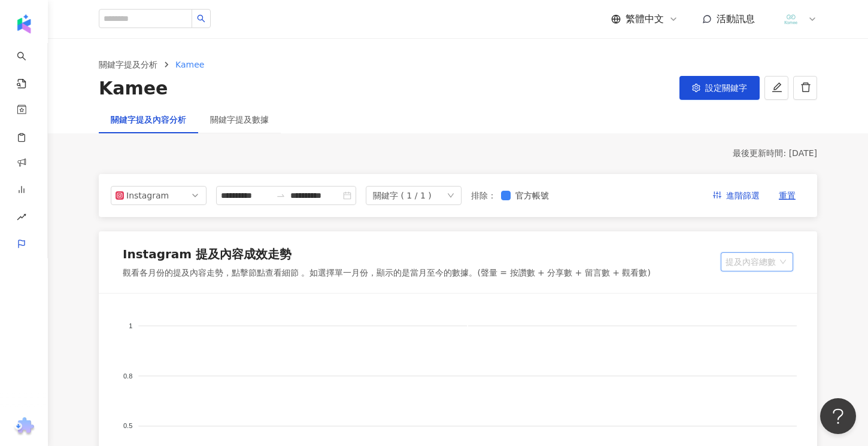
click at [767, 264] on span "提及內容總數" at bounding box center [756, 262] width 63 height 18
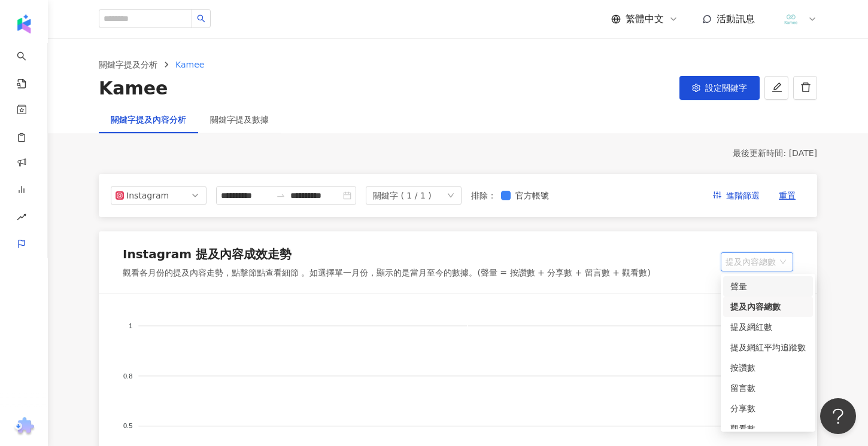
click at [747, 290] on div "聲量" at bounding box center [767, 286] width 75 height 13
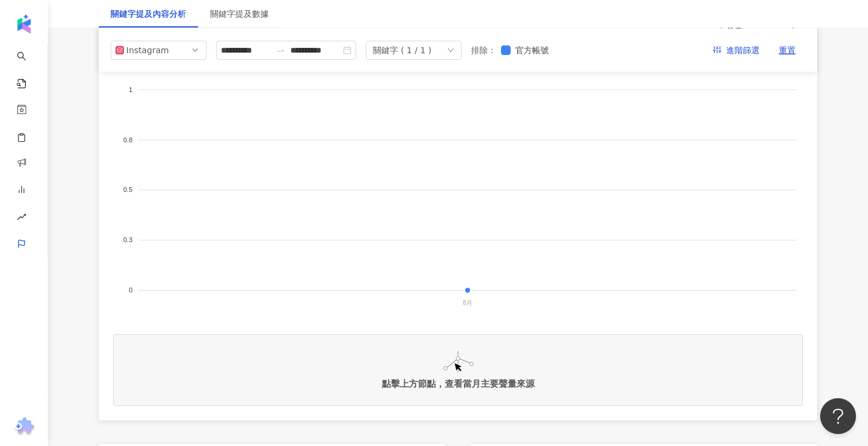
scroll to position [96, 0]
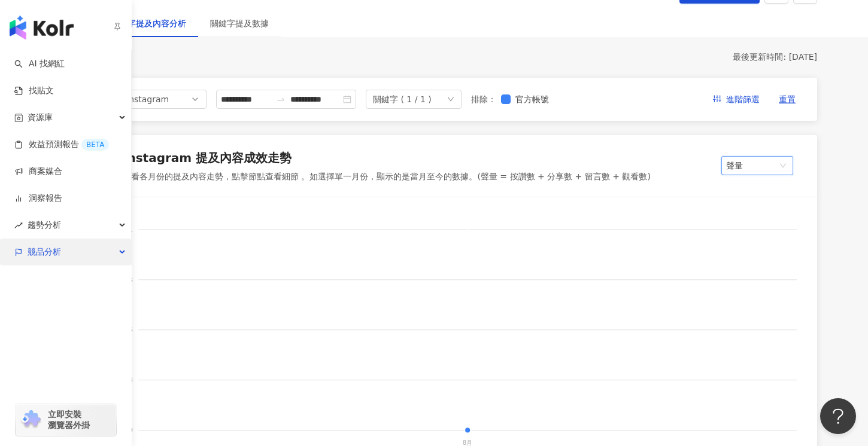
click at [51, 249] on span "競品分析" at bounding box center [45, 252] width 34 height 27
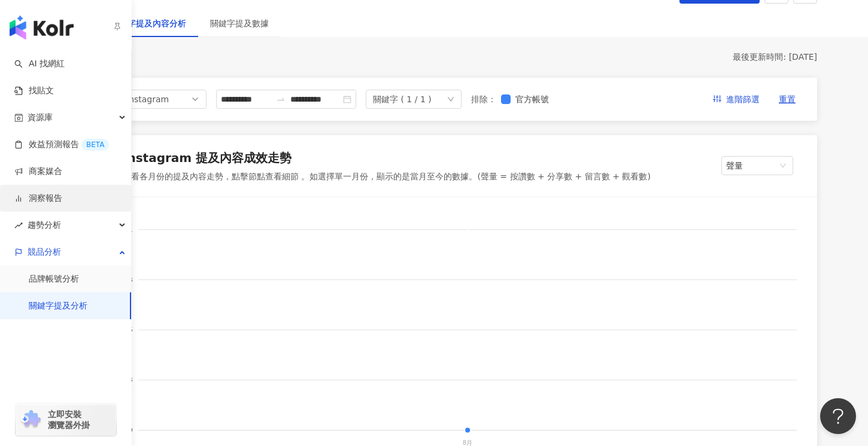
click at [57, 194] on link "洞察報告" at bounding box center [38, 199] width 48 height 12
